Goal: Information Seeking & Learning: Understand process/instructions

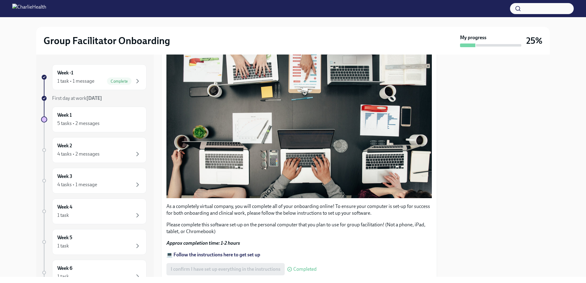
scroll to position [123, 0]
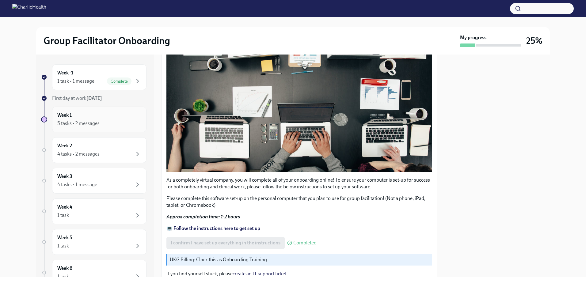
click at [89, 113] on div "Week 1 5 tasks • 2 messages" at bounding box center [99, 119] width 84 height 15
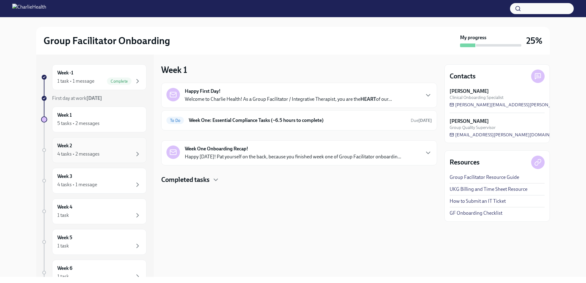
click at [93, 150] on div "4 tasks • 2 messages" at bounding box center [99, 153] width 84 height 7
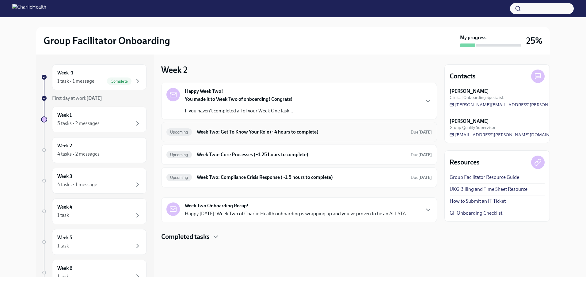
click at [291, 131] on h6 "Week Two: Get To Know Your Role (~4 hours to complete)" at bounding box center [301, 132] width 209 height 7
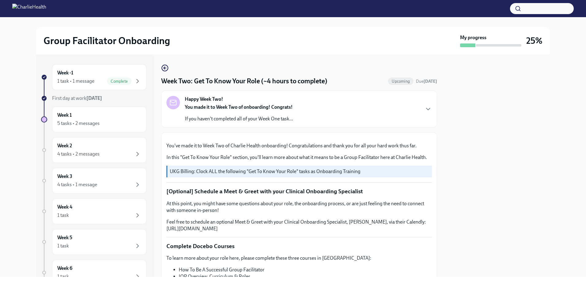
click at [419, 108] on div "Happy Week Two! You made it to Week Two of onboarding! Congrats! If you haven't…" at bounding box center [298, 109] width 265 height 26
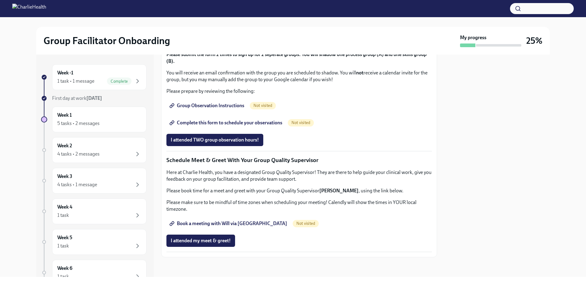
scroll to position [643, 0]
click at [222, 109] on span "Group Observation Instructions" at bounding box center [208, 106] width 74 height 6
click at [105, 115] on div "Week 1 5 tasks • 2 messages" at bounding box center [99, 119] width 84 height 15
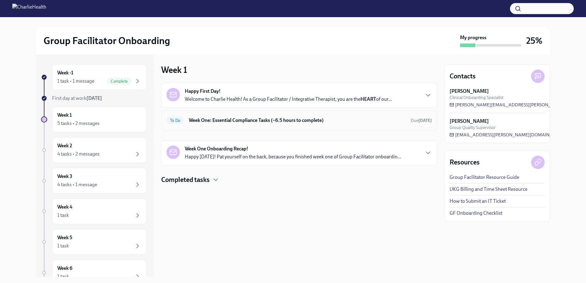
click at [248, 119] on h6 "Week One: Essential Compliance Tasks (~6.5 hours to complete)" at bounding box center [297, 120] width 217 height 7
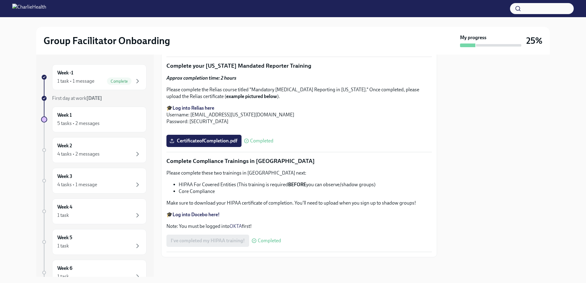
scroll to position [1408, 0]
click at [207, 213] on strong "Log into Docebo here!" at bounding box center [195, 215] width 47 height 6
click at [92, 141] on div "Week 2 4 tasks • 2 messages" at bounding box center [99, 150] width 94 height 26
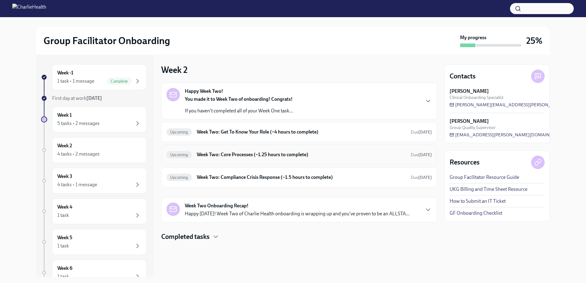
click at [234, 153] on h6 "Week Two: Core Processes (~1.25 hours to complete)" at bounding box center [301, 154] width 209 height 7
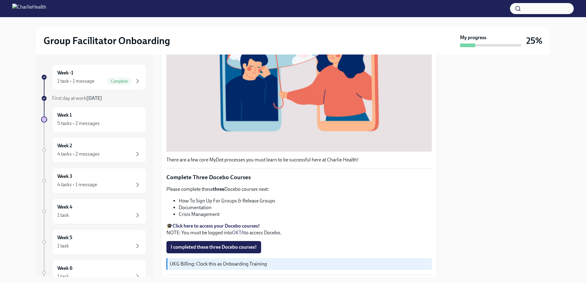
scroll to position [152, 0]
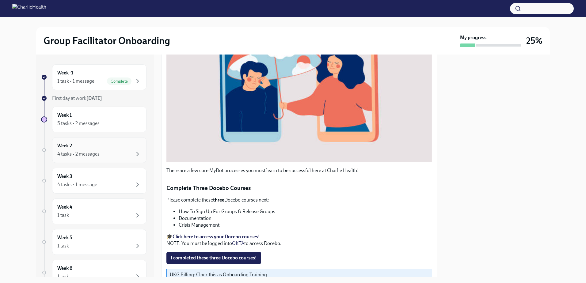
click at [98, 150] on div "4 tasks • 2 messages" at bounding box center [99, 153] width 84 height 7
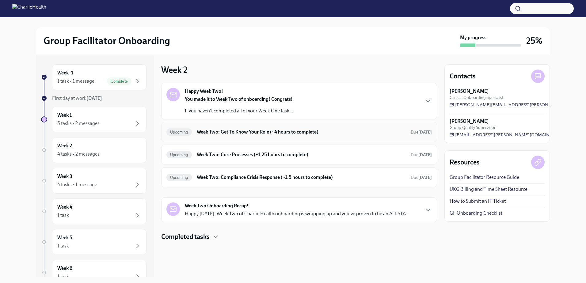
click at [237, 130] on h6 "Week Two: Get To Know Your Role (~4 hours to complete)" at bounding box center [301, 132] width 209 height 7
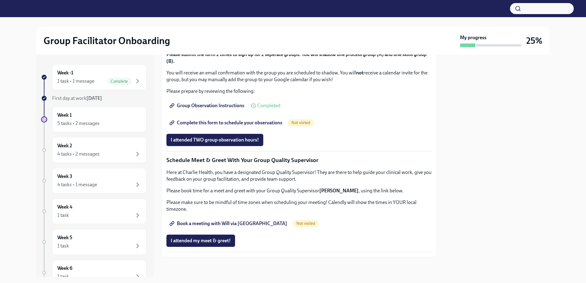
scroll to position [521, 0]
click at [234, 126] on span "Complete this form to schedule your observations" at bounding box center [226, 123] width 111 height 6
click at [223, 224] on span "Book a meeting with Will via [GEOGRAPHIC_DATA]" at bounding box center [229, 224] width 116 height 6
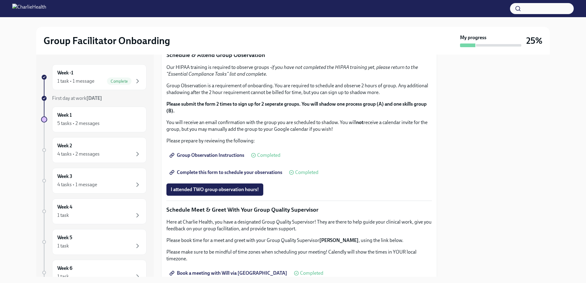
scroll to position [255, 0]
